Goal: Transaction & Acquisition: Download file/media

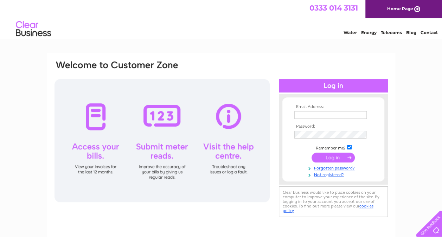
click at [298, 117] on input "text" at bounding box center [330, 115] width 72 height 8
type input "wildgoosefarm1@outlook.com"
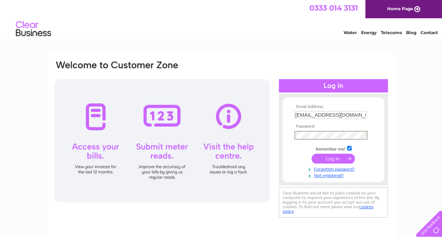
click at [330, 159] on input "submit" at bounding box center [333, 159] width 43 height 10
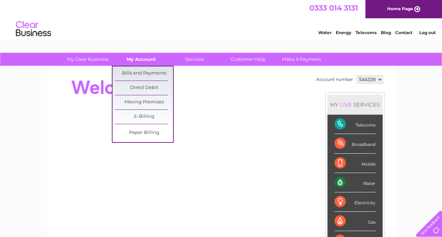
click at [144, 60] on link "My Account" at bounding box center [141, 59] width 58 height 13
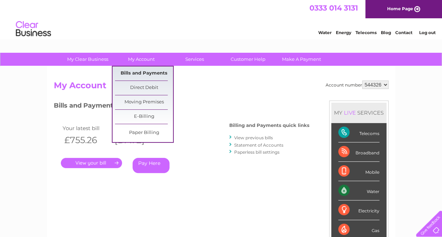
click at [135, 72] on link "Bills and Payments" at bounding box center [144, 73] width 58 height 14
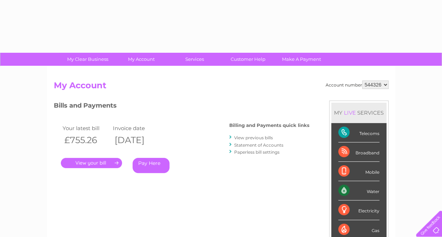
click at [100, 162] on link "." at bounding box center [91, 163] width 61 height 10
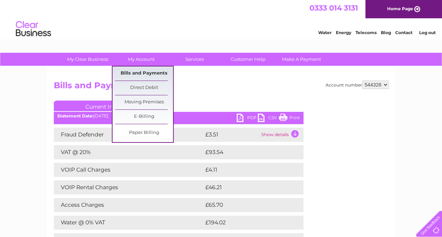
click at [141, 75] on link "Bills and Payments" at bounding box center [144, 73] width 58 height 14
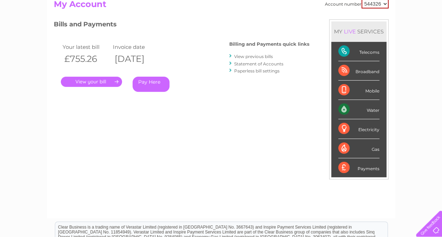
scroll to position [11, 0]
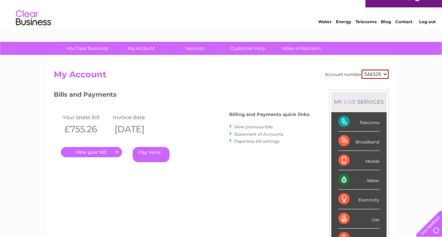
click at [257, 126] on link "View previous bills" at bounding box center [253, 126] width 39 height 5
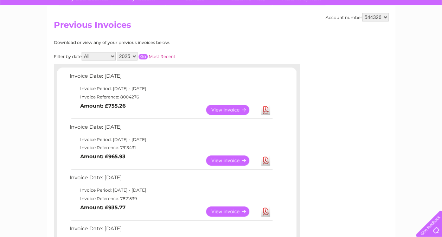
scroll to position [70, 0]
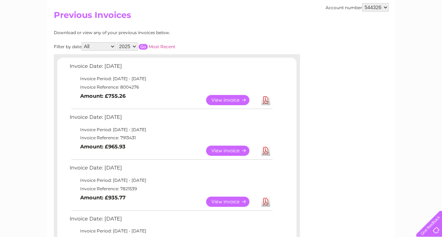
click at [260, 147] on td "Download" at bounding box center [265, 151] width 12 height 14
click at [263, 148] on link "Download" at bounding box center [265, 151] width 9 height 10
click at [262, 100] on link "Download" at bounding box center [265, 100] width 9 height 10
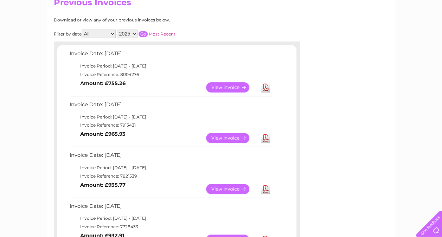
scroll to position [35, 0]
